Goal: Information Seeking & Learning: Learn about a topic

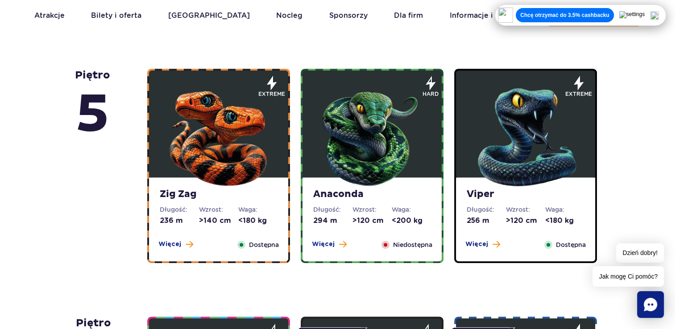
scroll to position [536, 0]
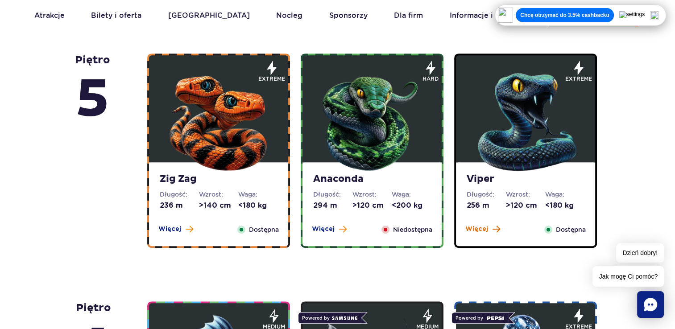
click at [493, 229] on span at bounding box center [497, 229] width 8 height 8
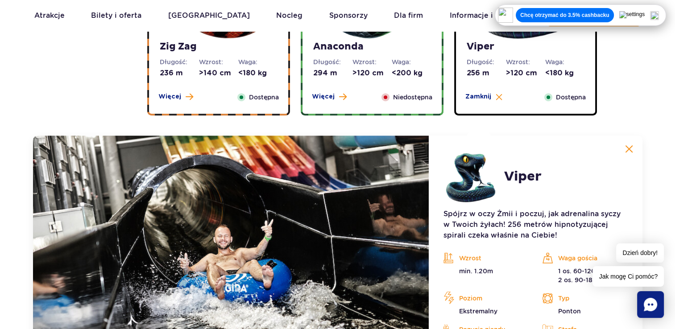
scroll to position [750, 0]
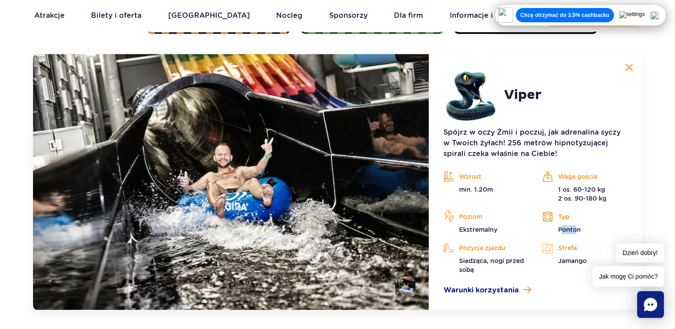
drag, startPoint x: 561, startPoint y: 232, endPoint x: 579, endPoint y: 229, distance: 18.2
click at [579, 229] on p "Ponton" at bounding box center [585, 229] width 86 height 9
drag, startPoint x: 579, startPoint y: 229, endPoint x: 563, endPoint y: 258, distance: 33.3
click at [563, 258] on p "Jamango" at bounding box center [585, 261] width 86 height 9
drag, startPoint x: 461, startPoint y: 259, endPoint x: 505, endPoint y: 268, distance: 45.2
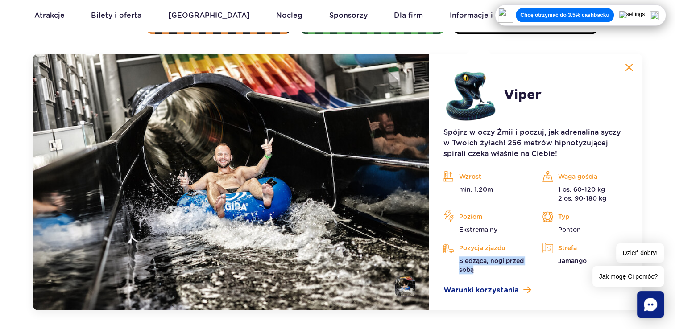
click at [505, 268] on p "Siedząca, nogi przed sobą" at bounding box center [486, 266] width 86 height 18
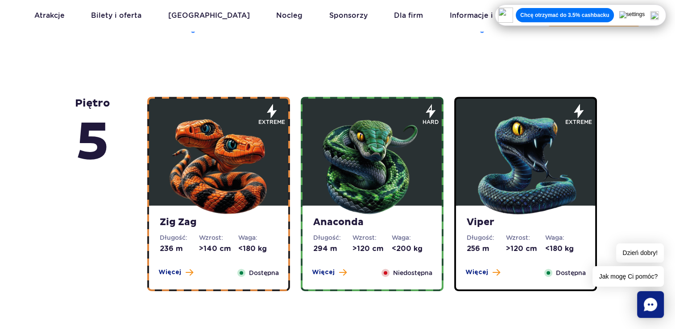
scroll to position [491, 0]
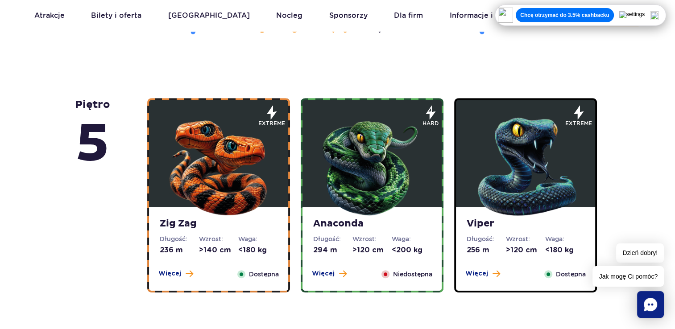
click at [183, 279] on div "Zig Zag Długość: 236 m Wzrost: >140 cm Waga: <180 kg Więcej Zamknij Dostępna" at bounding box center [218, 249] width 139 height 84
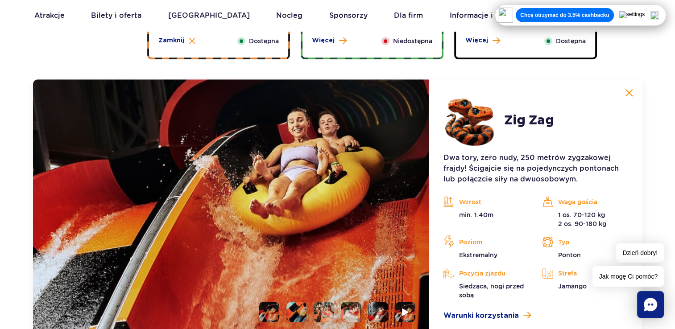
scroll to position [750, 0]
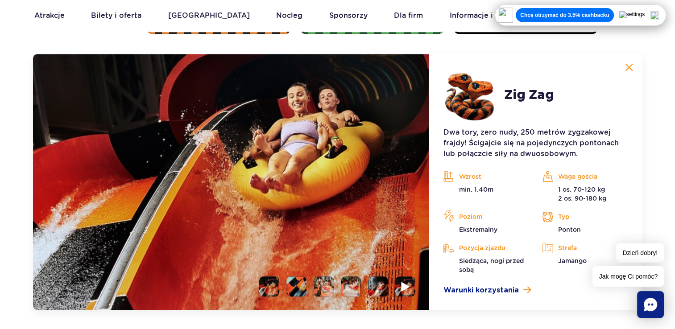
click at [402, 284] on img at bounding box center [406, 287] width 8 height 10
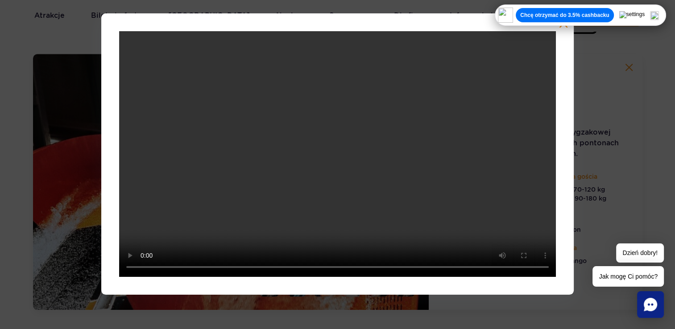
click at [568, 27] on div at bounding box center [337, 154] width 473 height 282
click at [659, 13] on img at bounding box center [654, 15] width 9 height 9
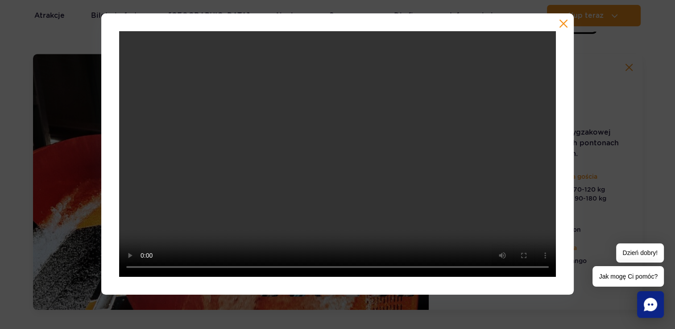
click at [562, 24] on button "button" at bounding box center [563, 23] width 9 height 9
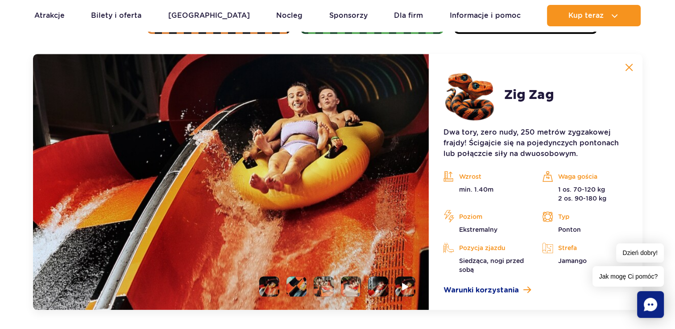
click at [298, 285] on li at bounding box center [297, 287] width 20 height 20
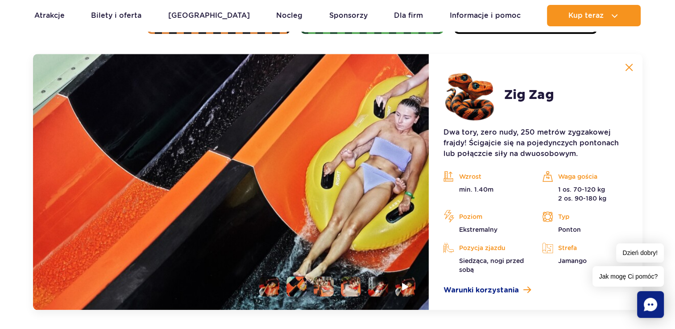
click at [329, 284] on li at bounding box center [324, 287] width 20 height 20
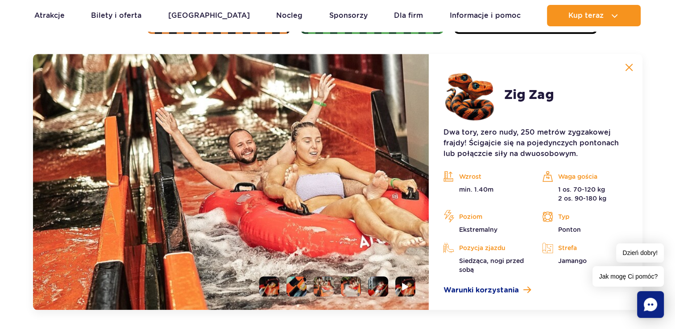
click at [347, 284] on li at bounding box center [351, 287] width 20 height 20
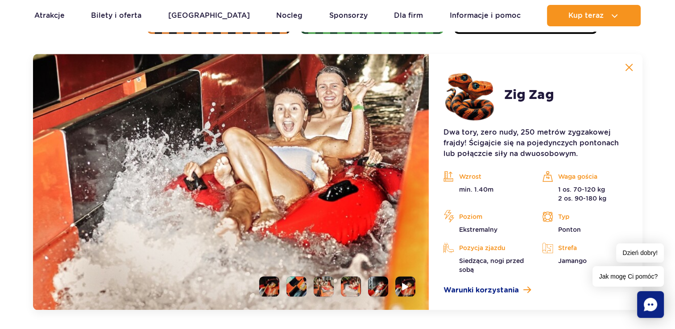
click at [375, 287] on li at bounding box center [378, 287] width 20 height 20
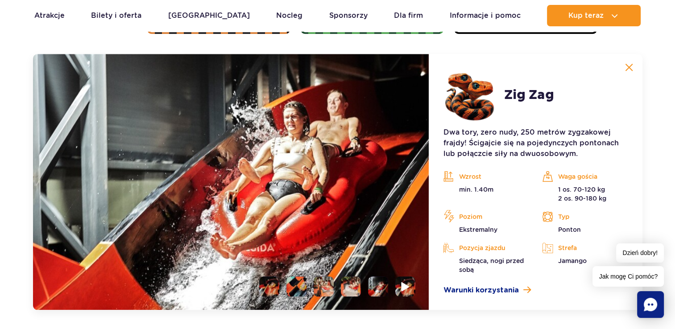
click at [412, 285] on li at bounding box center [406, 287] width 20 height 20
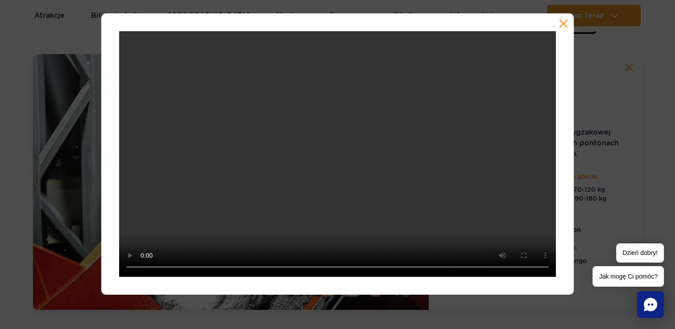
click at [567, 21] on button "button" at bounding box center [563, 23] width 9 height 9
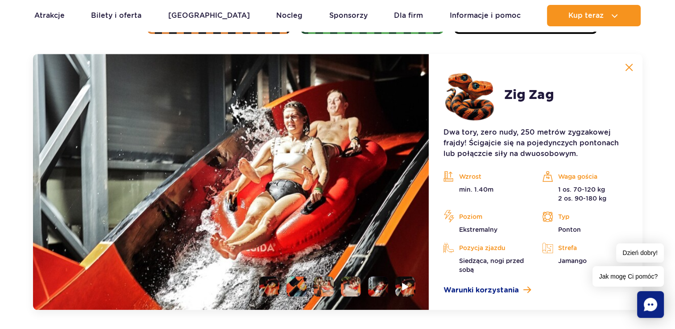
click at [632, 67] on img at bounding box center [629, 67] width 8 height 8
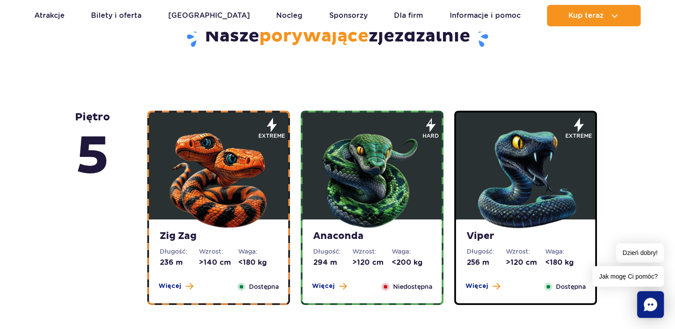
scroll to position [527, 0]
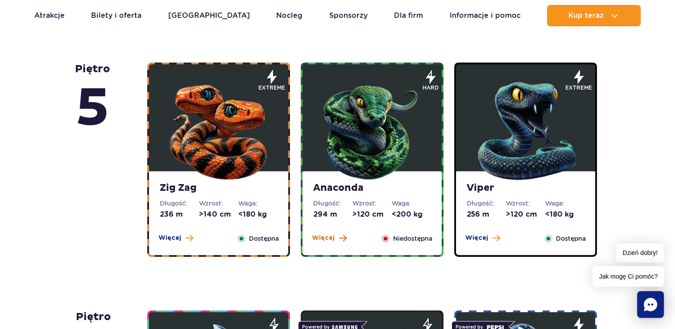
click at [315, 237] on span "Więcej" at bounding box center [323, 238] width 23 height 9
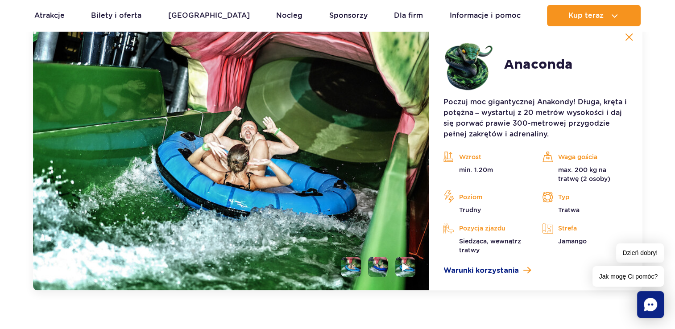
scroll to position [795, 0]
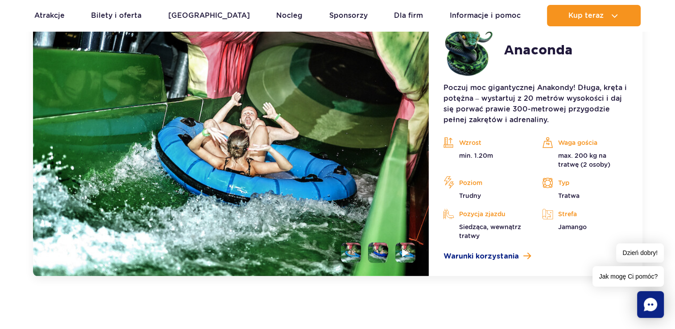
click at [376, 252] on li at bounding box center [378, 253] width 20 height 20
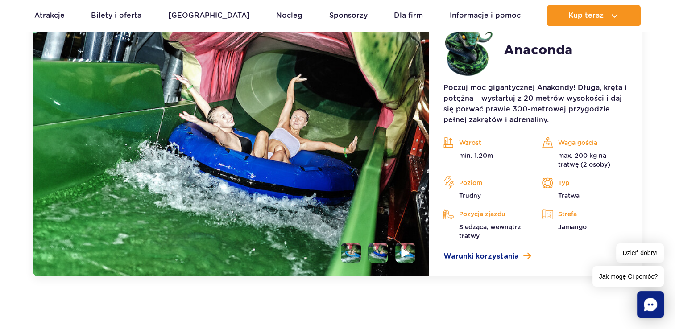
click at [411, 250] on li at bounding box center [406, 253] width 20 height 20
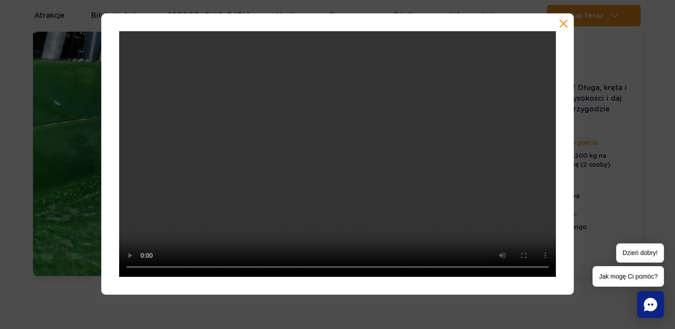
click at [563, 29] on div at bounding box center [337, 154] width 473 height 282
click at [562, 25] on button "button" at bounding box center [563, 23] width 9 height 9
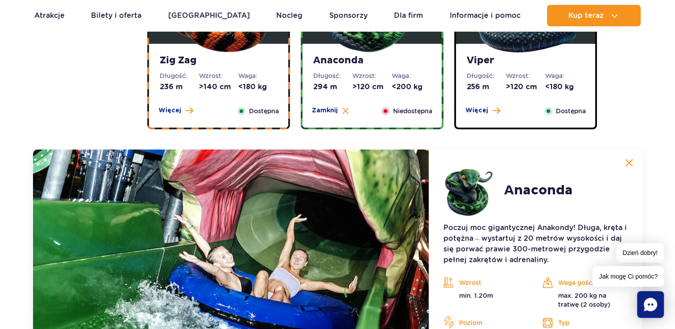
scroll to position [616, 0]
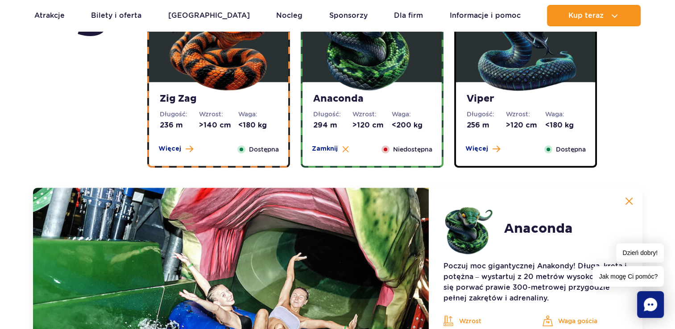
click at [633, 201] on button at bounding box center [630, 201] width 18 height 18
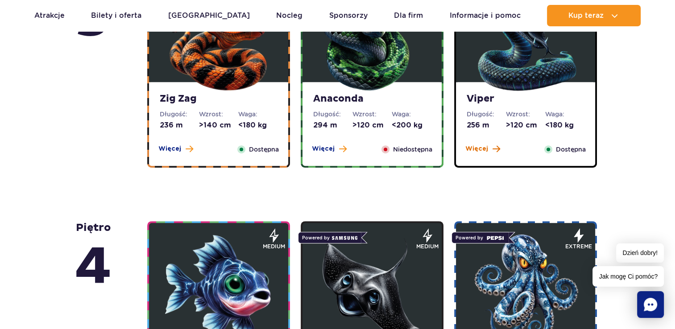
click at [488, 147] on button "Więcej" at bounding box center [483, 149] width 35 height 9
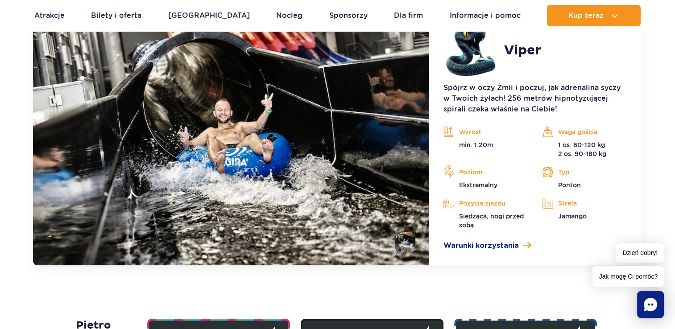
scroll to position [795, 0]
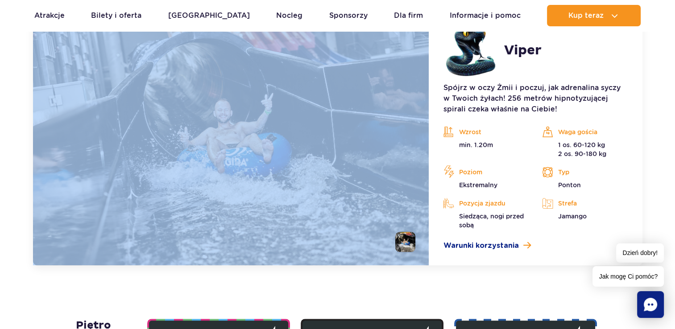
drag, startPoint x: 406, startPoint y: 242, endPoint x: 356, endPoint y: 246, distance: 50.6
click at [356, 246] on div at bounding box center [231, 137] width 396 height 256
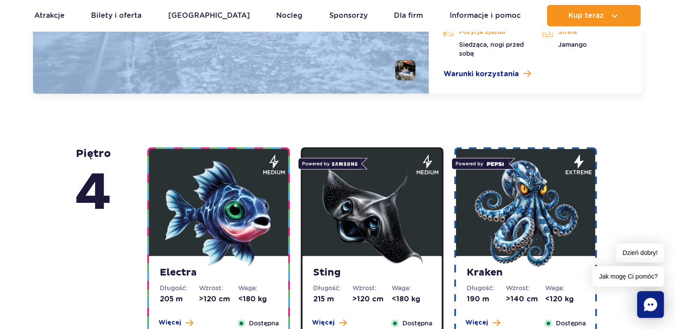
scroll to position [1018, 0]
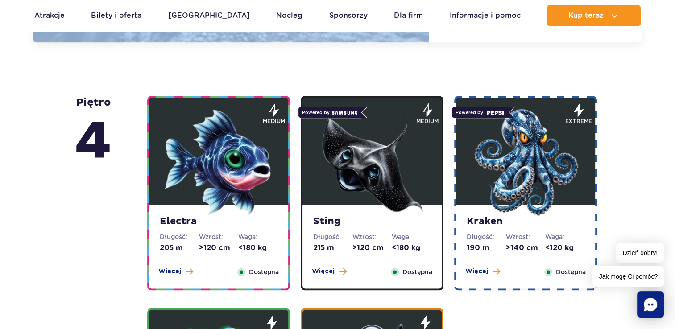
click at [216, 190] on img at bounding box center [218, 162] width 107 height 107
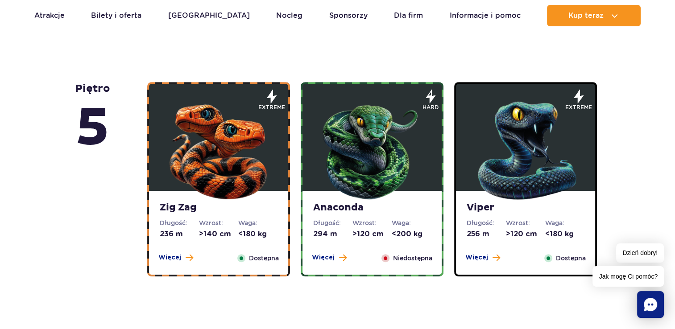
scroll to position [596, 0]
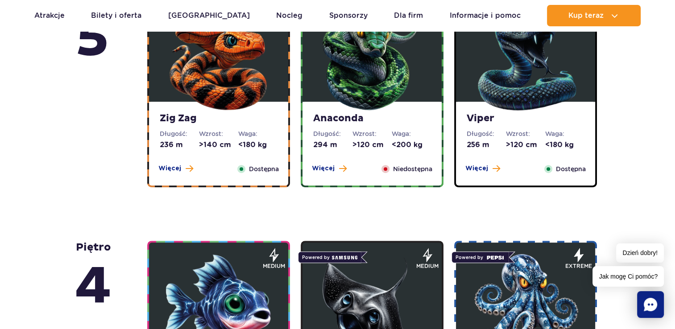
click at [236, 287] on img at bounding box center [218, 307] width 107 height 107
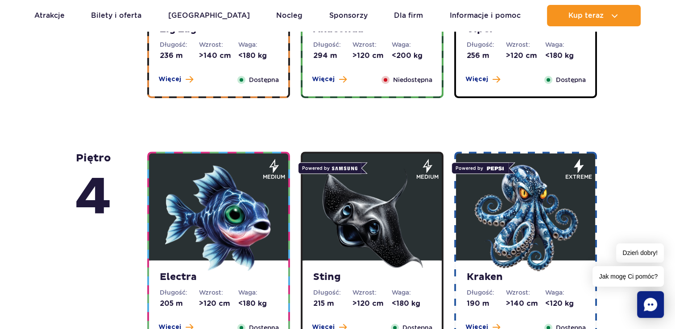
click at [243, 229] on img at bounding box center [218, 218] width 107 height 107
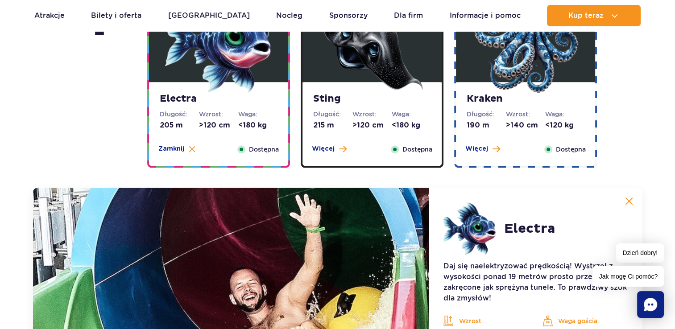
scroll to position [998, 0]
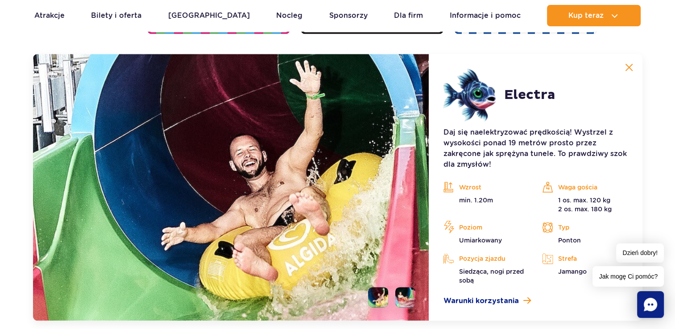
click at [404, 290] on li at bounding box center [406, 297] width 20 height 20
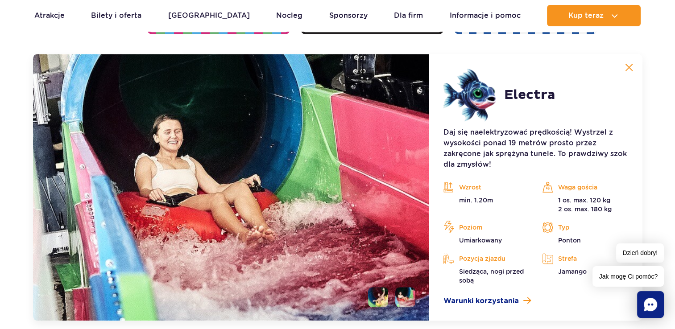
click at [629, 61] on button at bounding box center [630, 67] width 18 height 18
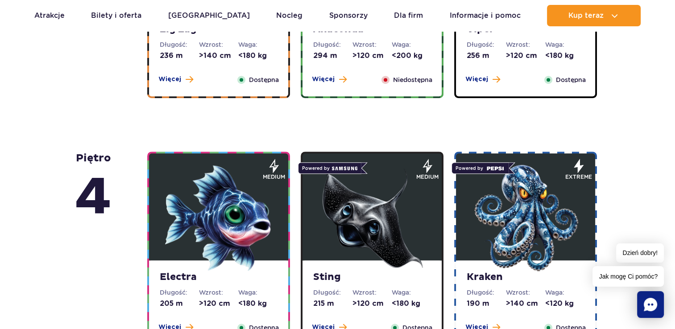
scroll to position [730, 0]
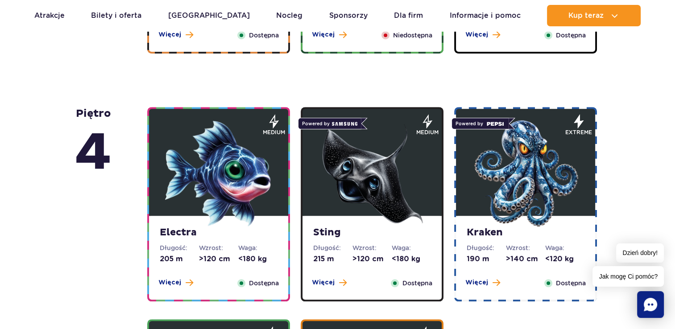
click at [334, 183] on img at bounding box center [372, 173] width 107 height 107
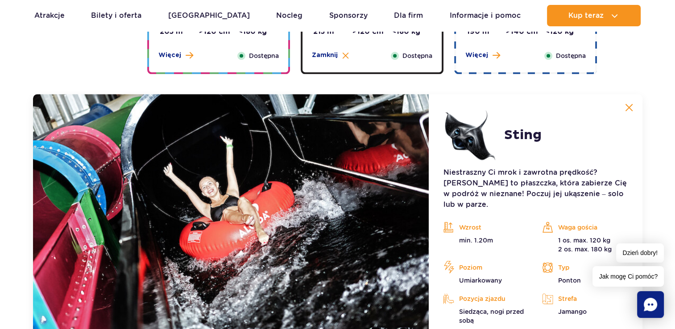
scroll to position [998, 0]
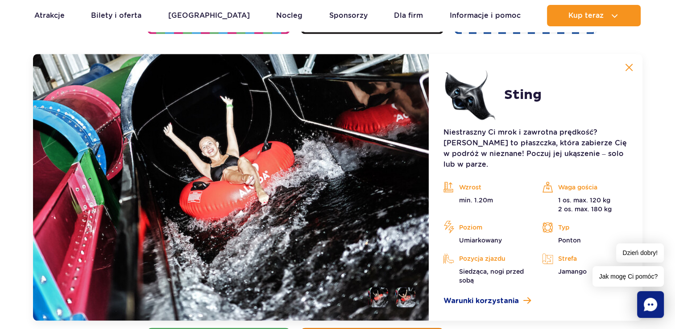
click at [627, 67] on img at bounding box center [629, 67] width 8 height 8
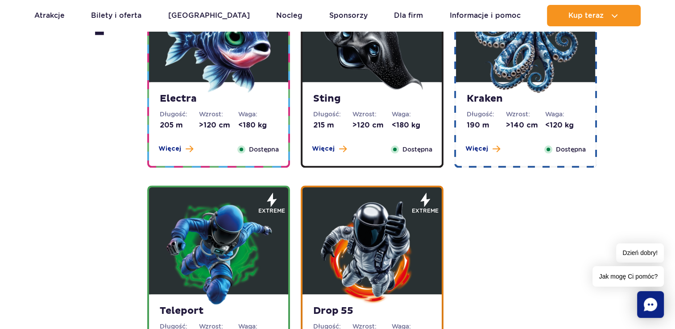
click at [543, 73] on img at bounding box center [525, 39] width 107 height 107
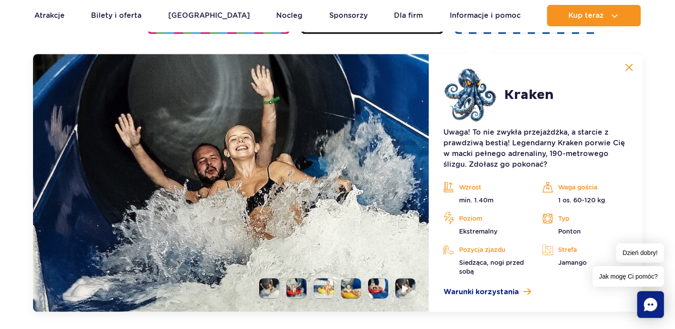
click at [292, 291] on li at bounding box center [297, 289] width 20 height 20
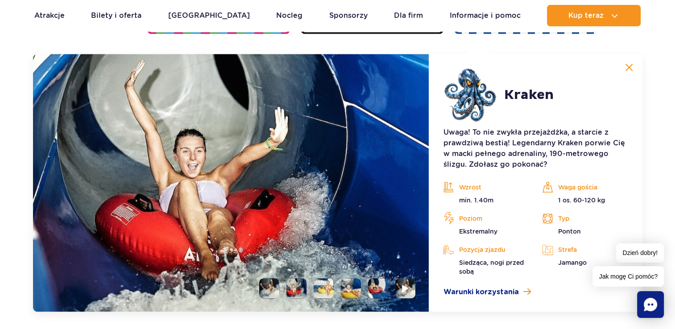
click at [322, 285] on li at bounding box center [324, 289] width 20 height 20
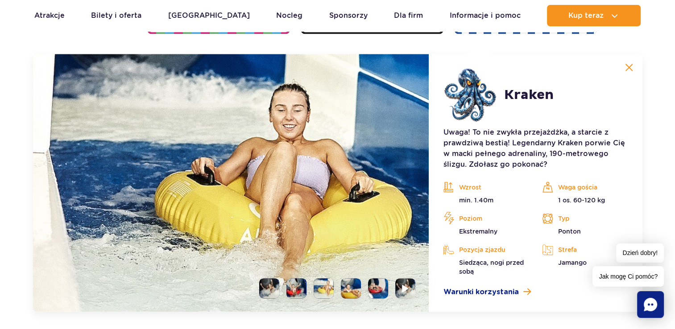
click at [346, 285] on li at bounding box center [351, 289] width 20 height 20
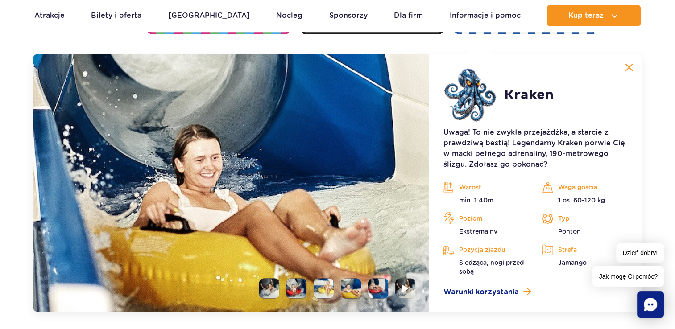
click at [377, 284] on li at bounding box center [378, 289] width 20 height 20
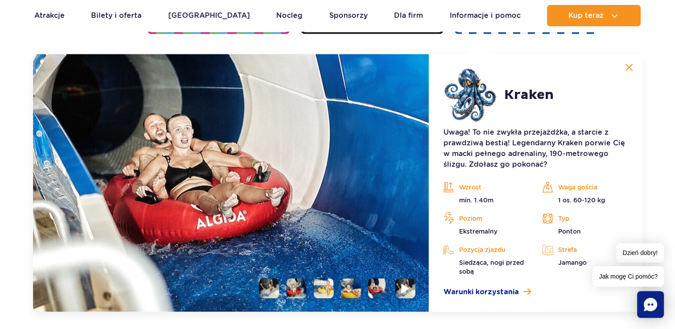
click at [407, 290] on img at bounding box center [406, 288] width 8 height 10
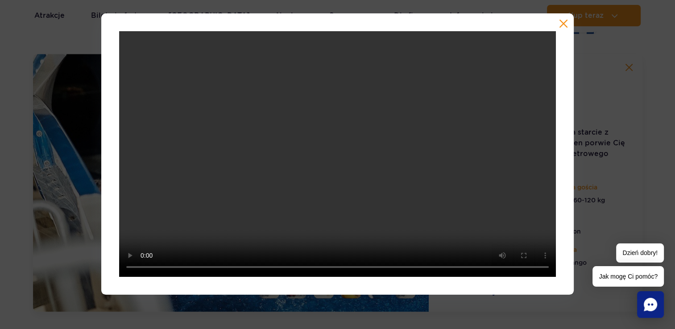
click at [565, 21] on button "button" at bounding box center [563, 23] width 9 height 9
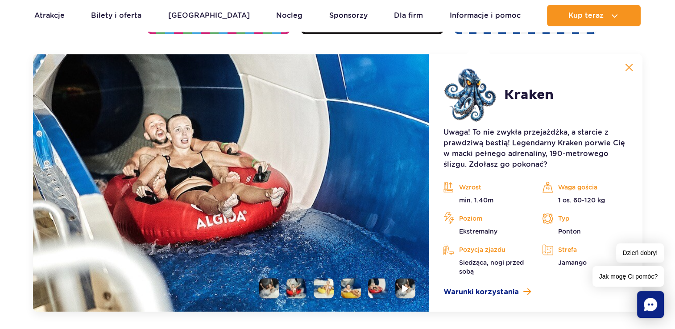
click at [629, 64] on img at bounding box center [629, 67] width 8 height 8
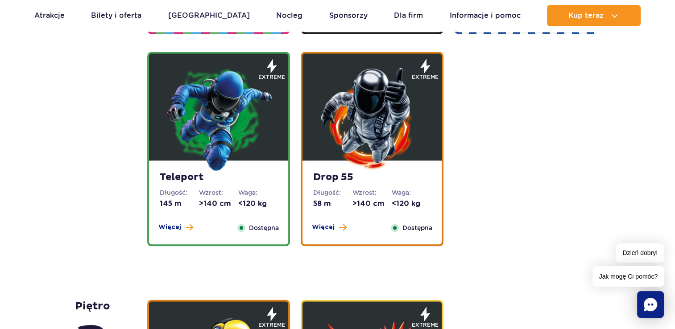
click at [249, 155] on img at bounding box center [218, 118] width 107 height 107
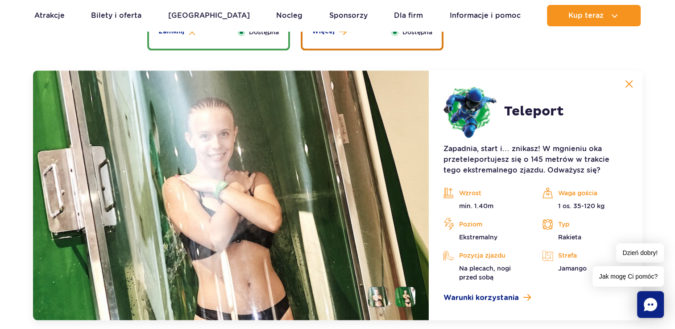
scroll to position [1166, 0]
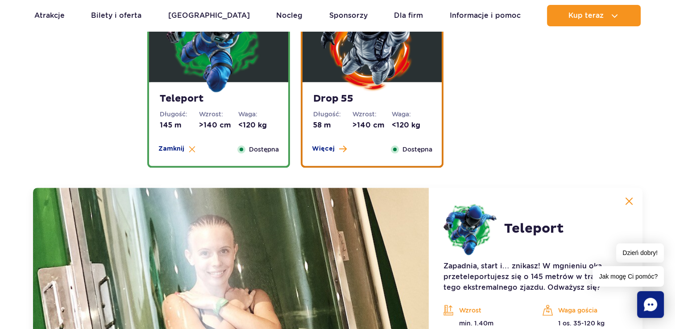
click at [351, 49] on img at bounding box center [372, 39] width 107 height 107
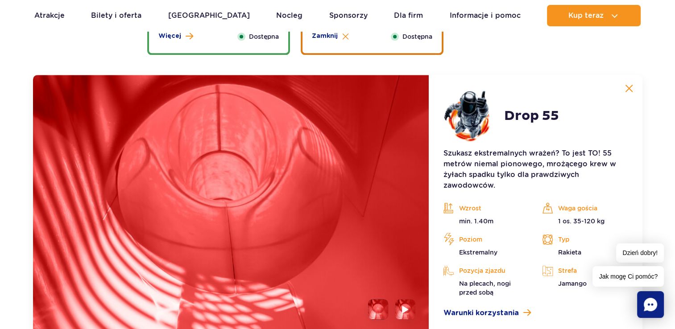
scroll to position [1211, 0]
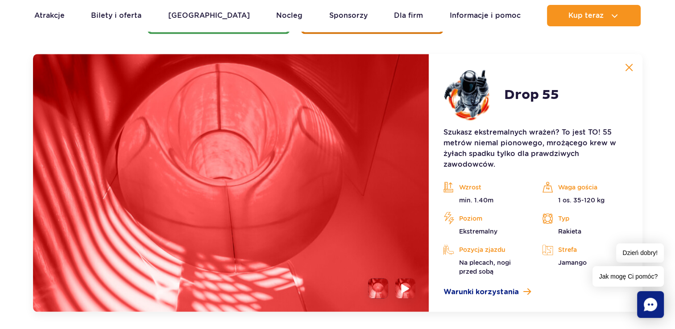
click at [398, 292] on li at bounding box center [406, 289] width 20 height 20
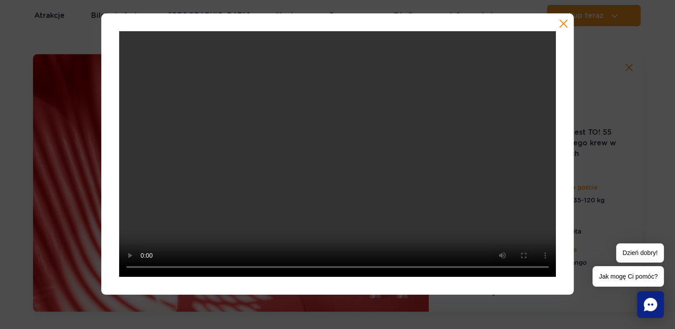
click at [562, 20] on button "button" at bounding box center [563, 23] width 9 height 9
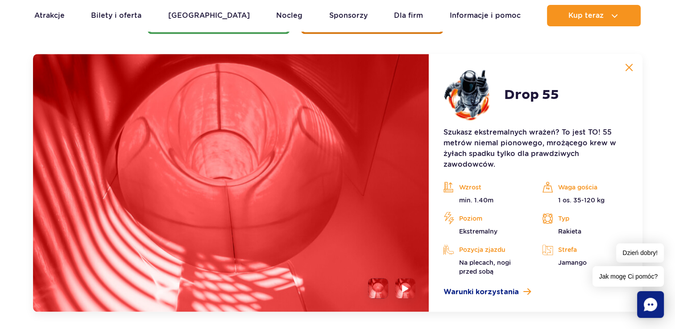
click at [629, 72] on button at bounding box center [630, 67] width 18 height 18
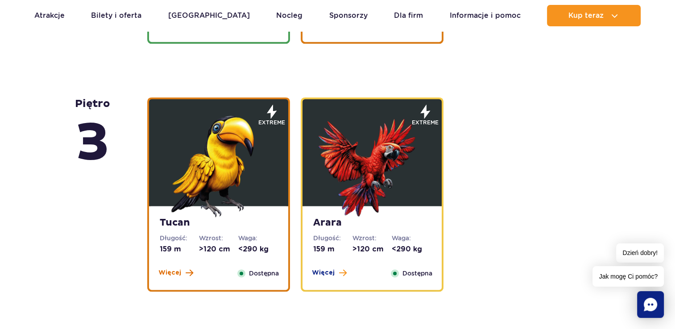
scroll to position [1255, 0]
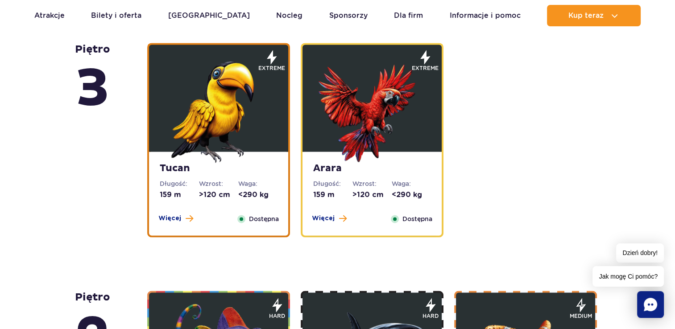
click at [224, 137] on img at bounding box center [218, 109] width 107 height 107
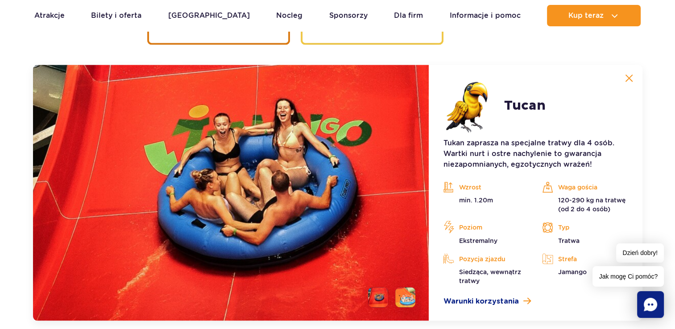
scroll to position [1459, 0]
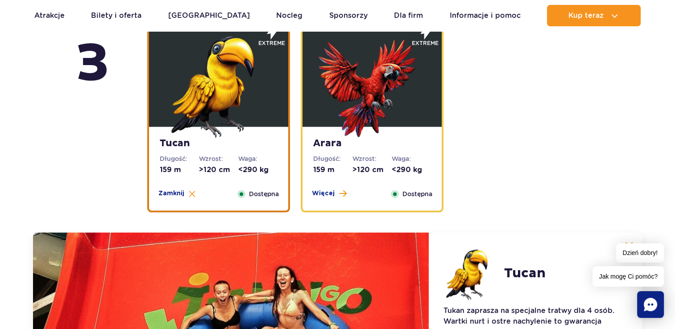
click at [372, 103] on img at bounding box center [372, 84] width 107 height 107
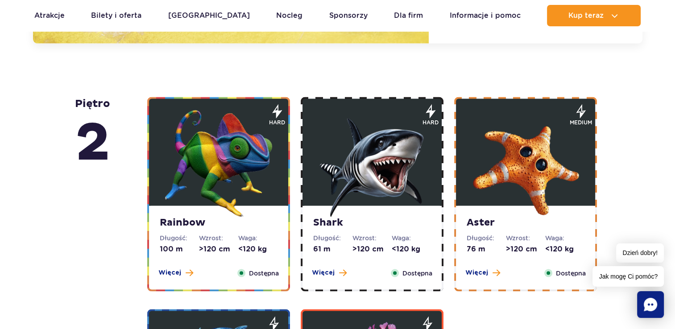
click at [255, 142] on img at bounding box center [218, 163] width 107 height 107
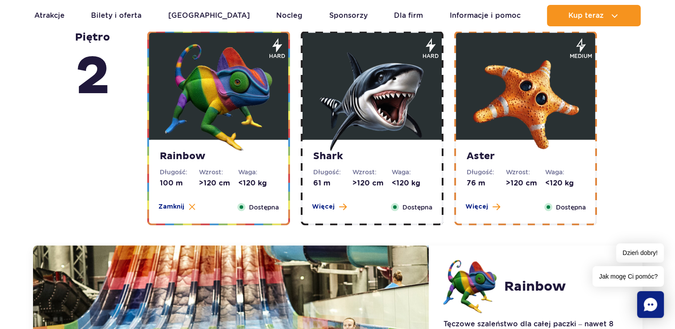
scroll to position [1529, 0]
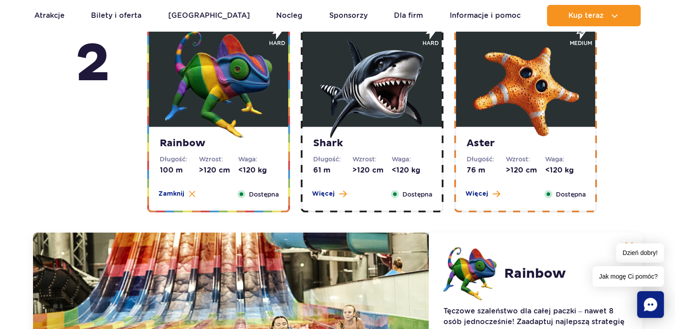
click at [420, 85] on img at bounding box center [372, 84] width 107 height 107
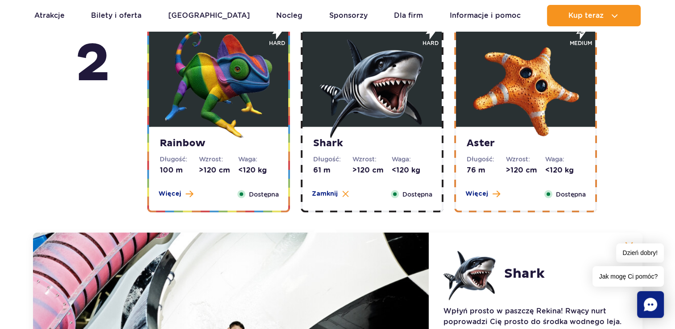
click at [500, 79] on img at bounding box center [525, 84] width 107 height 107
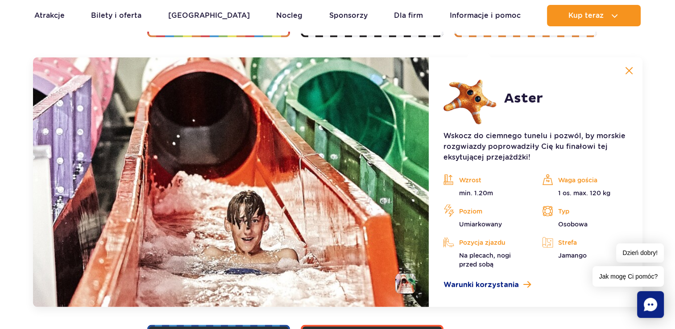
scroll to position [1707, 0]
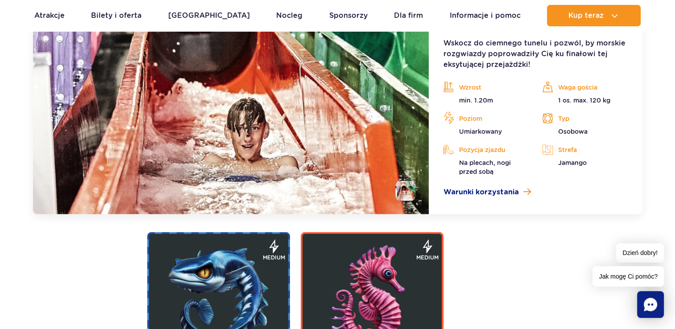
click at [208, 294] on img at bounding box center [218, 299] width 107 height 107
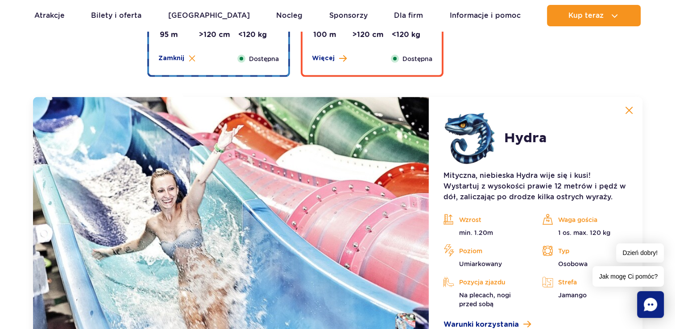
scroll to position [1786, 0]
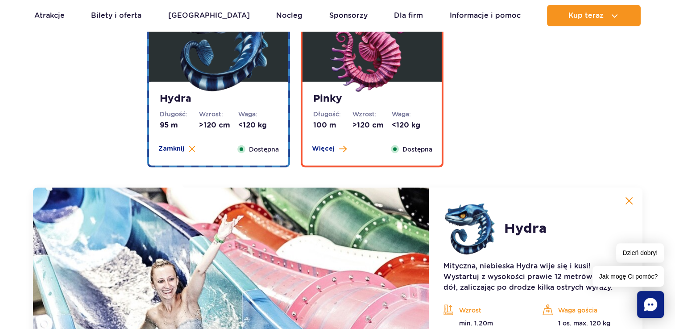
click at [354, 84] on img at bounding box center [372, 39] width 107 height 107
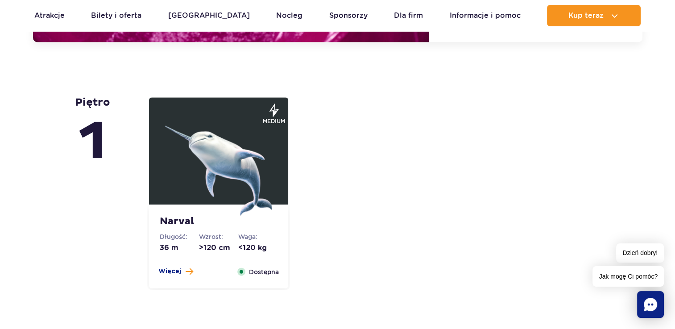
scroll to position [2277, 0]
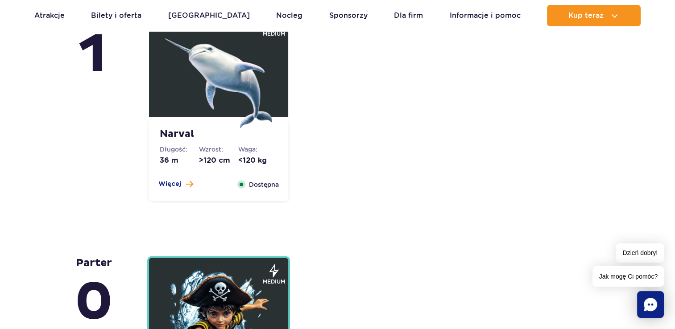
click at [204, 106] on img at bounding box center [218, 74] width 107 height 107
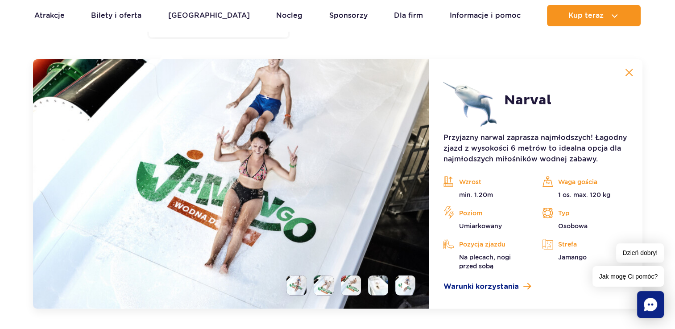
scroll to position [2168, 0]
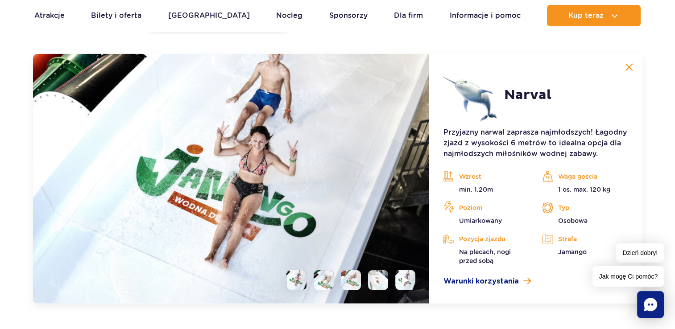
drag, startPoint x: 319, startPoint y: 277, endPoint x: 326, endPoint y: 276, distance: 7.2
click at [325, 276] on li at bounding box center [324, 281] width 20 height 20
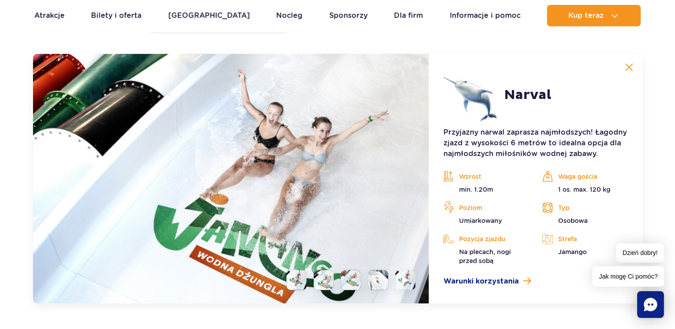
click at [378, 276] on li at bounding box center [378, 281] width 20 height 20
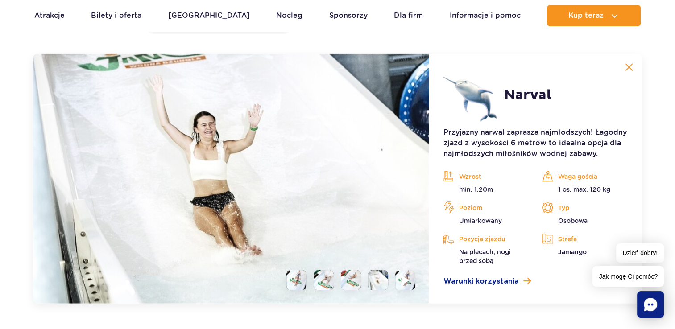
click at [404, 276] on img at bounding box center [406, 280] width 8 height 10
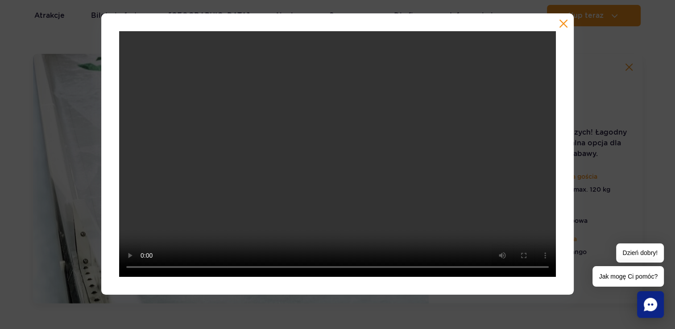
click at [562, 22] on button "button" at bounding box center [563, 23] width 9 height 9
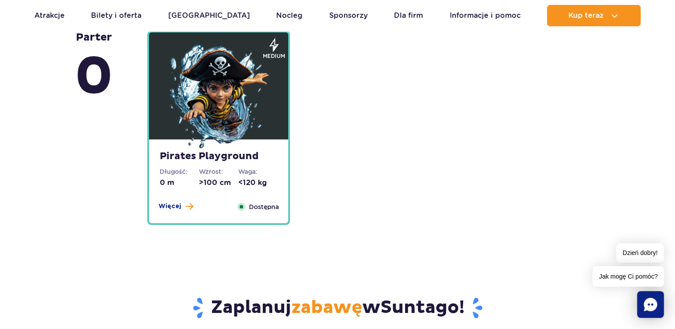
scroll to position [2570, 0]
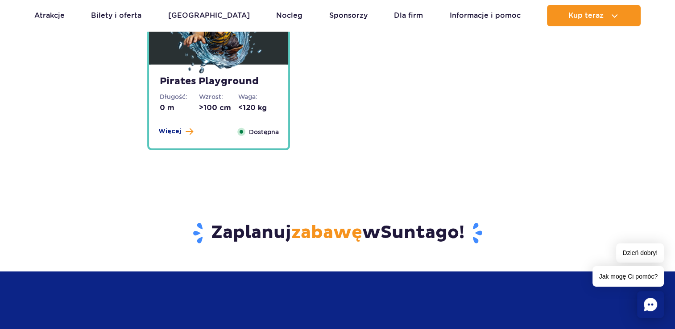
click at [223, 59] on img at bounding box center [218, 22] width 107 height 107
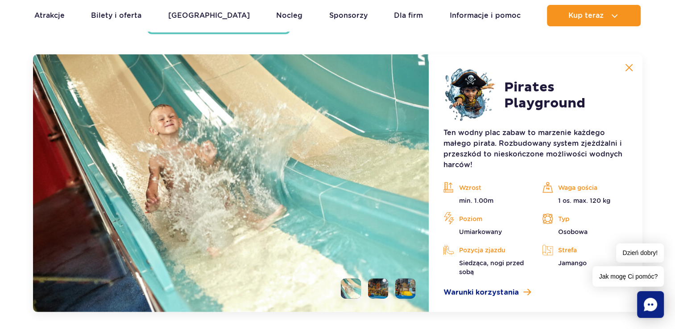
scroll to position [2416, 0]
click at [380, 283] on li at bounding box center [378, 289] width 20 height 20
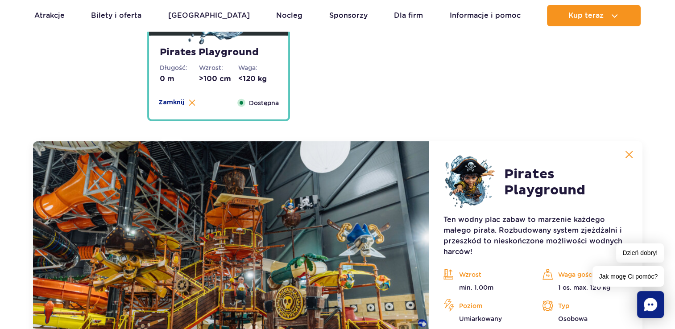
scroll to position [2371, 0]
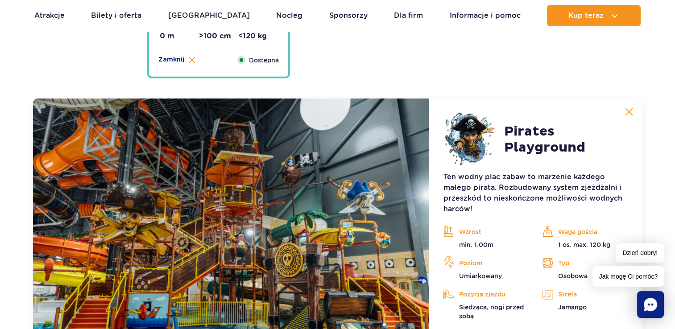
click at [629, 115] on img at bounding box center [629, 112] width 8 height 8
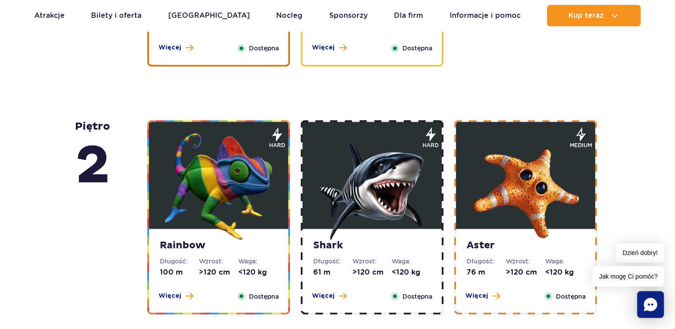
scroll to position [1429, 0]
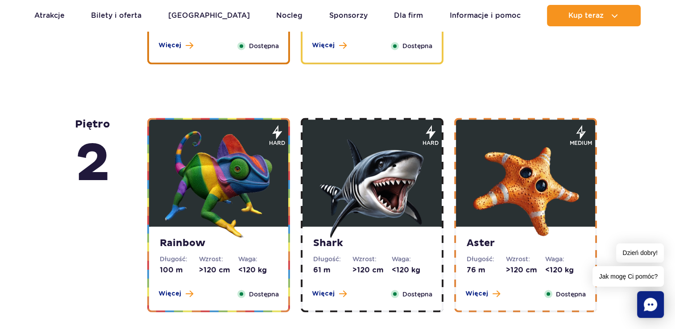
click at [216, 174] on img at bounding box center [218, 184] width 107 height 107
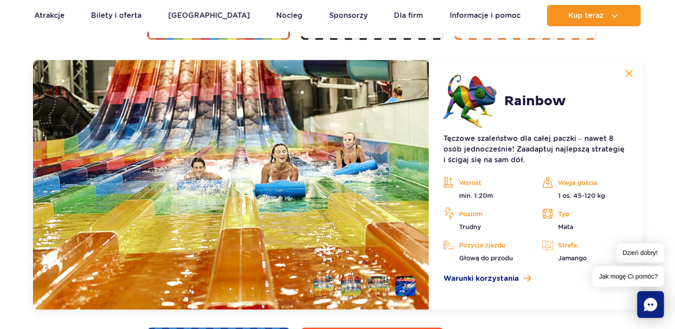
scroll to position [1841, 0]
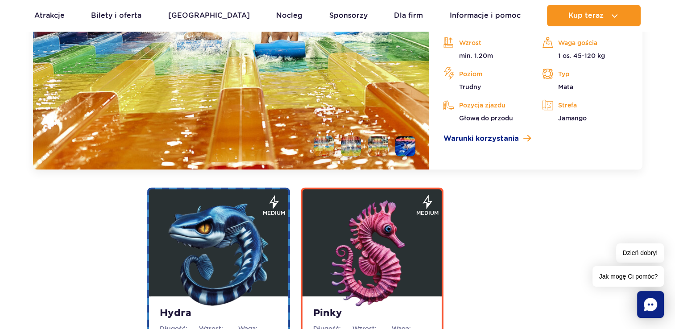
drag, startPoint x: 354, startPoint y: 146, endPoint x: 350, endPoint y: 149, distance: 4.6
click at [354, 146] on li at bounding box center [351, 147] width 20 height 20
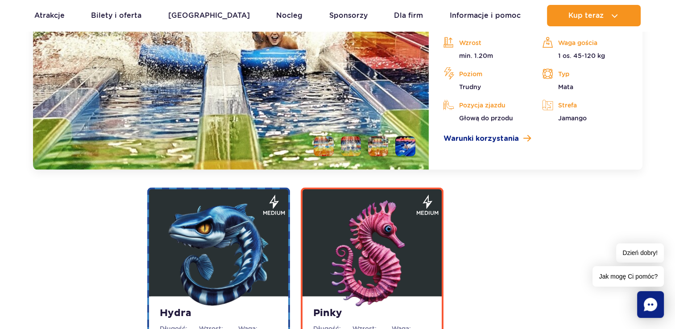
scroll to position [1707, 0]
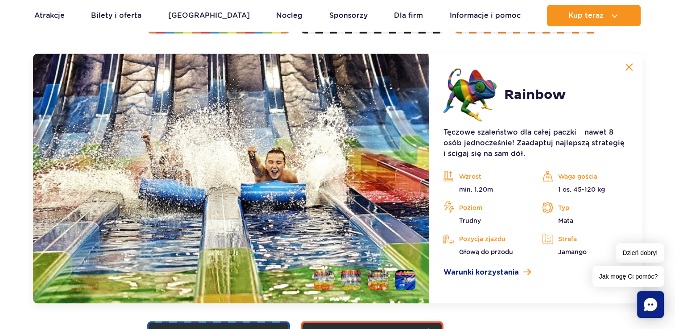
click at [379, 282] on li at bounding box center [378, 281] width 20 height 20
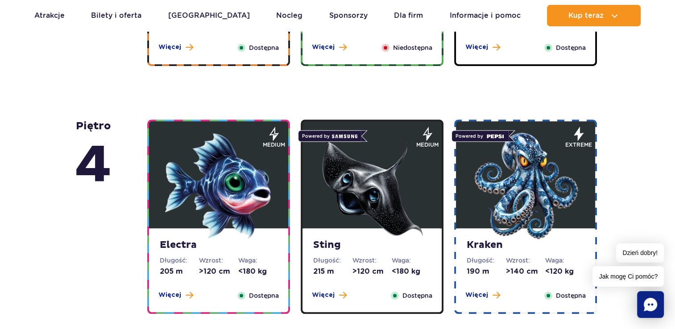
scroll to position [848, 0]
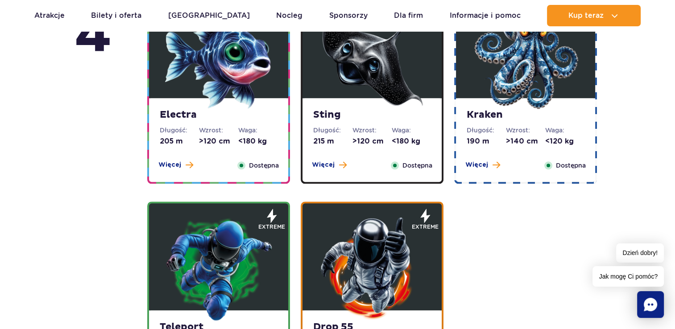
click at [531, 60] on img at bounding box center [525, 55] width 107 height 107
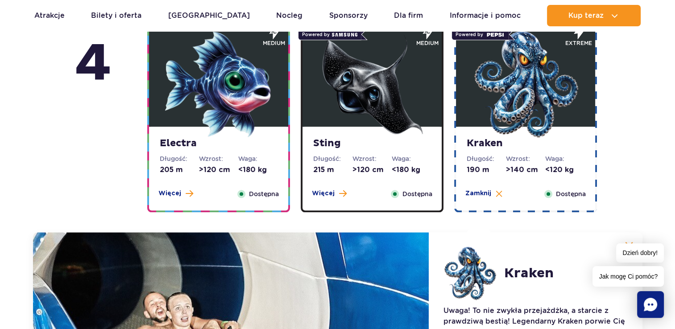
click at [392, 113] on img at bounding box center [372, 84] width 107 height 107
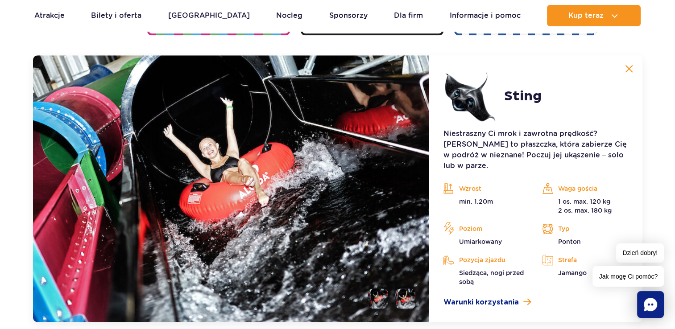
scroll to position [998, 0]
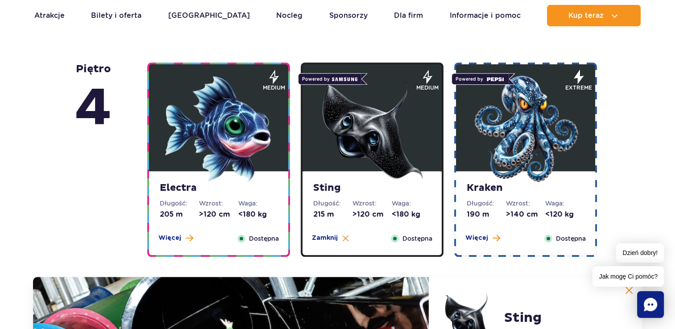
click at [197, 157] on img at bounding box center [218, 128] width 107 height 107
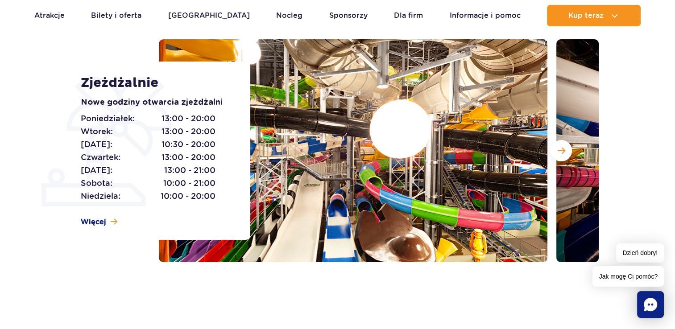
scroll to position [61, 0]
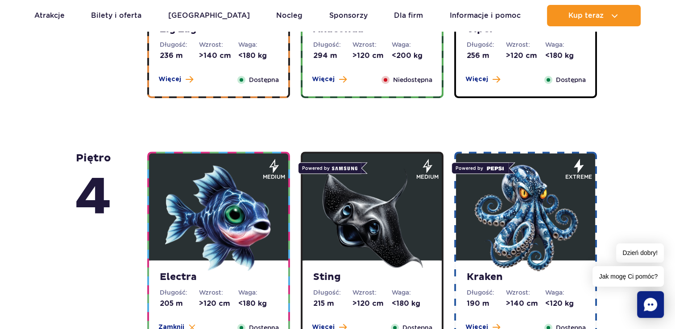
click at [389, 212] on img at bounding box center [372, 218] width 107 height 107
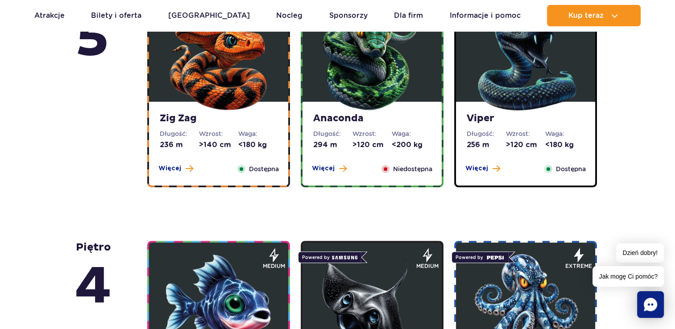
click at [528, 90] on img at bounding box center [525, 59] width 107 height 107
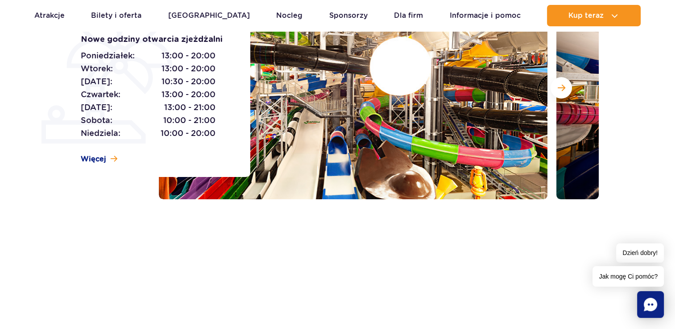
scroll to position [80, 0]
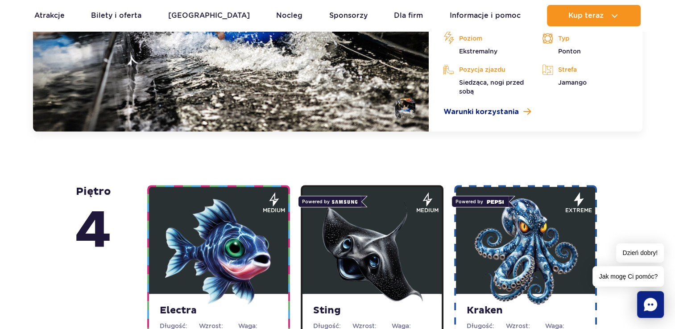
click at [352, 261] on img at bounding box center [372, 251] width 107 height 107
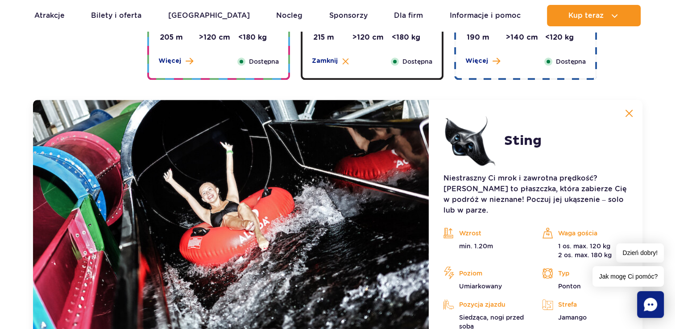
scroll to position [1043, 0]
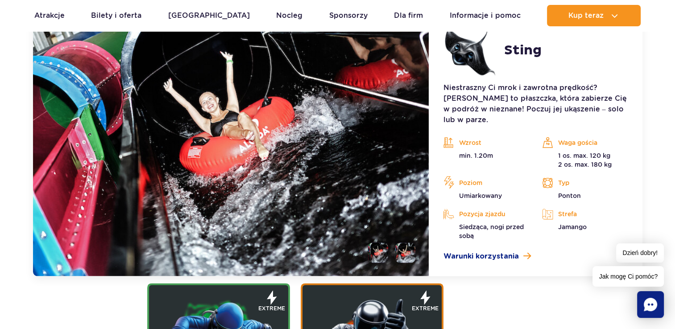
click at [415, 243] on li at bounding box center [406, 253] width 20 height 20
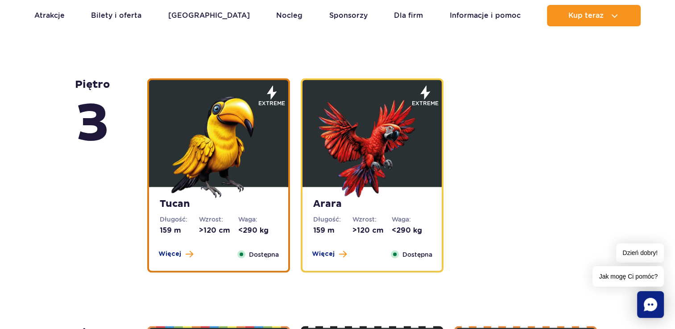
scroll to position [1562, 0]
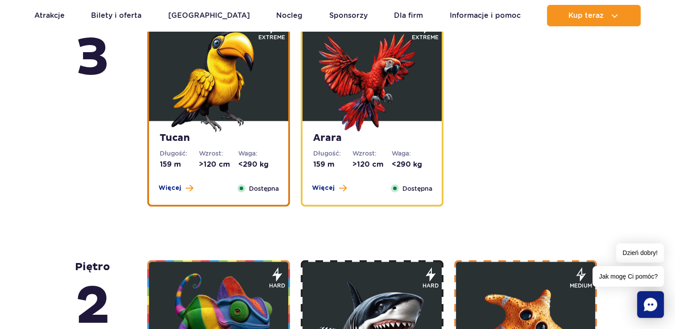
click at [246, 85] on img at bounding box center [218, 78] width 107 height 107
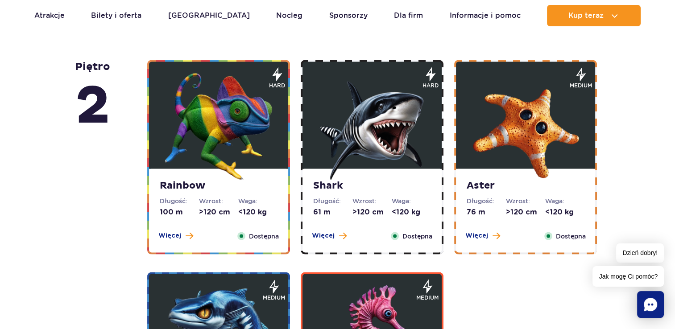
scroll to position [1816, 0]
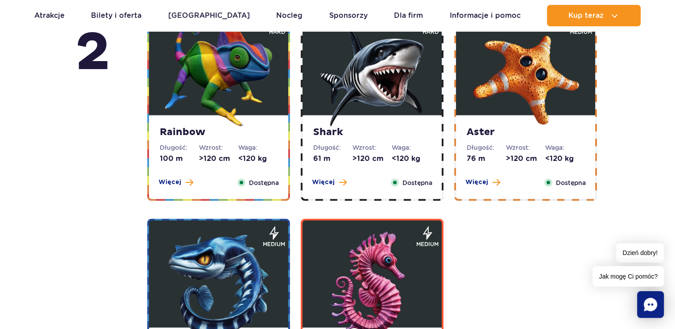
click at [401, 88] on img at bounding box center [372, 73] width 107 height 107
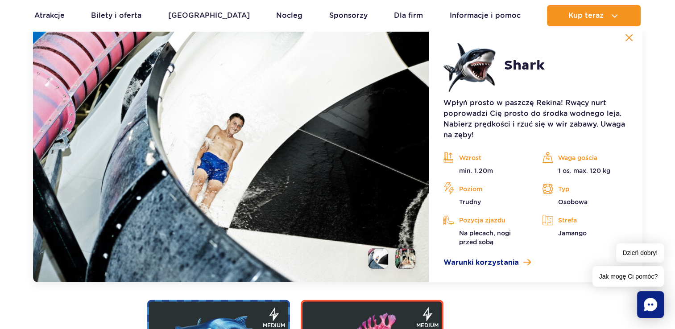
scroll to position [1752, 0]
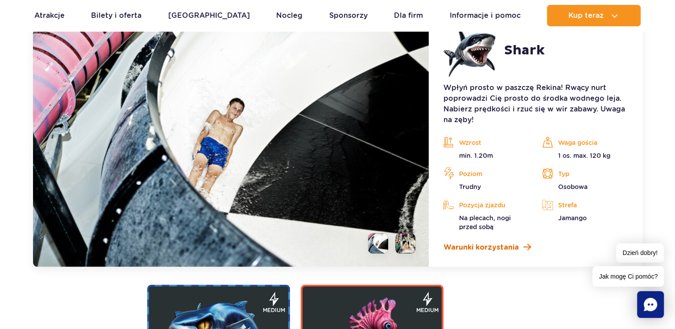
click at [481, 249] on span "Warunki korzystania" at bounding box center [480, 247] width 75 height 11
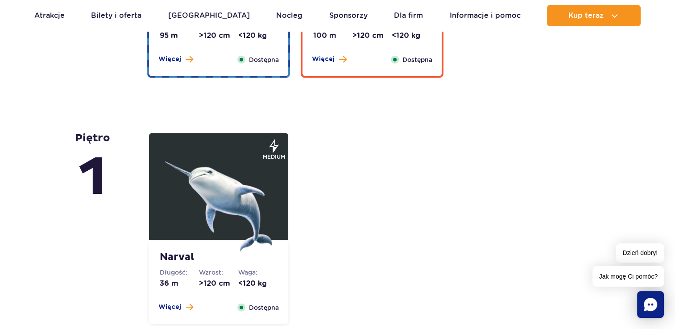
click at [235, 179] on img at bounding box center [218, 198] width 107 height 107
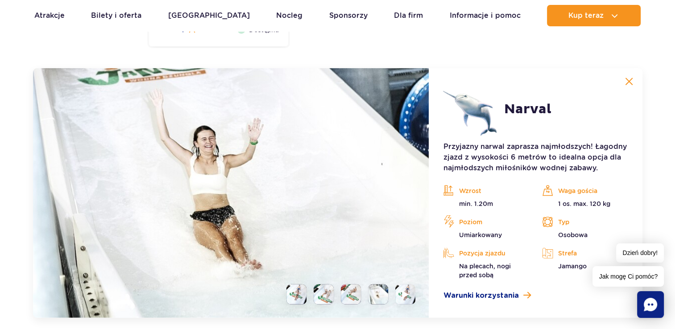
scroll to position [2168, 0]
